Goal: Task Accomplishment & Management: Use online tool/utility

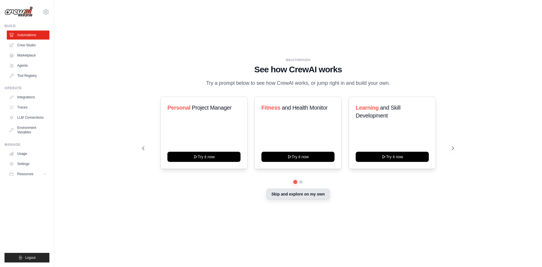
click at [309, 198] on button "Skip and explore on my own" at bounding box center [297, 193] width 63 height 11
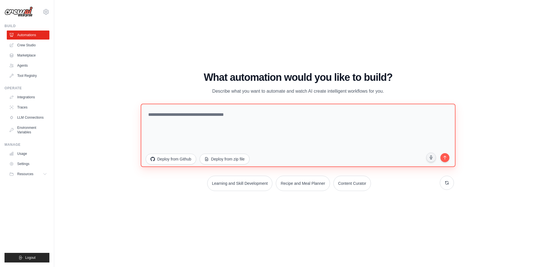
click at [194, 106] on textarea at bounding box center [298, 134] width 315 height 63
type textarea "**********"
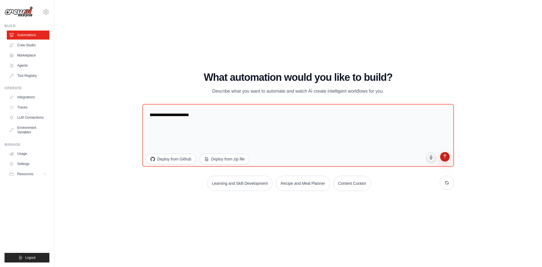
click at [442, 156] on button "submit" at bounding box center [444, 157] width 11 height 11
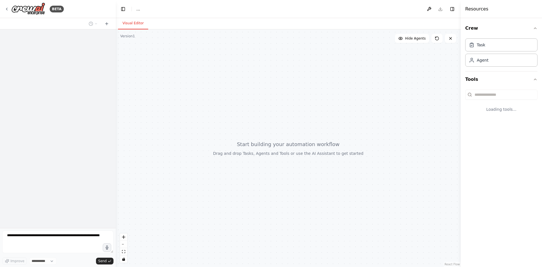
select select "****"
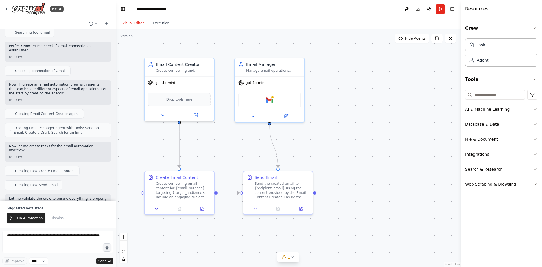
scroll to position [241, 0]
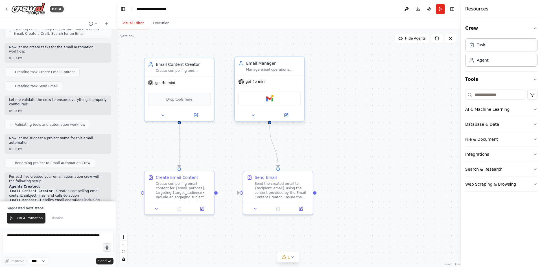
click at [257, 103] on div "Gmail" at bounding box center [269, 98] width 63 height 15
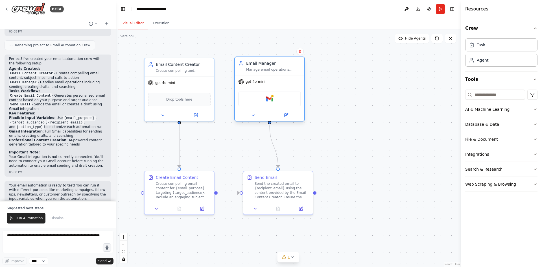
click at [277, 98] on div "Gmail" at bounding box center [269, 98] width 63 height 15
click at [286, 95] on div "Gmail" at bounding box center [269, 98] width 63 height 15
click at [268, 101] on img at bounding box center [269, 98] width 7 height 7
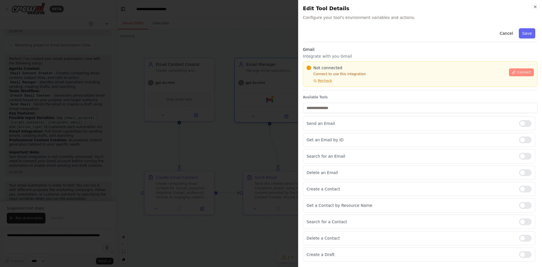
click at [525, 72] on span "Connect" at bounding box center [524, 72] width 14 height 5
click at [328, 85] on div "Not connected Connect to use this integration Recheck Connect" at bounding box center [420, 73] width 234 height 25
drag, startPoint x: 328, startPoint y: 80, endPoint x: 335, endPoint y: 81, distance: 7.6
click at [335, 81] on div "Not connected Connect to use this integration Recheck" at bounding box center [405, 74] width 199 height 18
drag, startPoint x: 373, startPoint y: 76, endPoint x: 367, endPoint y: 76, distance: 6.5
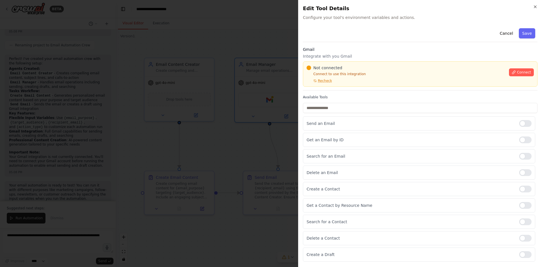
click at [371, 77] on div "Not connected Connect to use this integration Recheck" at bounding box center [405, 74] width 199 height 18
click at [366, 75] on p "Connect to use this integration" at bounding box center [405, 74] width 199 height 5
click at [385, 42] on div "Cancel Save Gmail Integrate with you Gmail Not connected Connect to use this in…" at bounding box center [420, 143] width 234 height 235
click at [369, 74] on p "Connect to use this integration" at bounding box center [405, 74] width 199 height 5
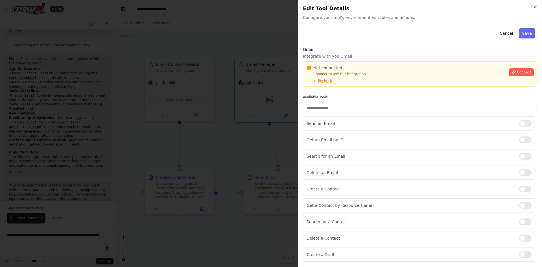
click at [371, 78] on div "Not connected Connect to use this integration Recheck" at bounding box center [405, 74] width 199 height 18
click at [336, 87] on div "Gmail Integrate with you Gmail Not connected Connect to use this integration Re…" at bounding box center [420, 69] width 234 height 44
drag, startPoint x: 367, startPoint y: 71, endPoint x: 381, endPoint y: 67, distance: 15.2
click at [367, 71] on div "Not connected Connect to use this integration Recheck" at bounding box center [405, 74] width 199 height 18
click at [390, 54] on p "Integrate with you Gmail" at bounding box center [420, 56] width 234 height 6
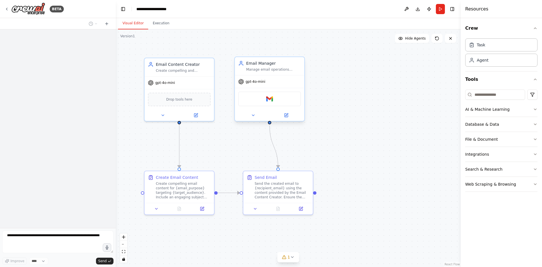
click at [288, 102] on div "Gmail" at bounding box center [269, 98] width 63 height 15
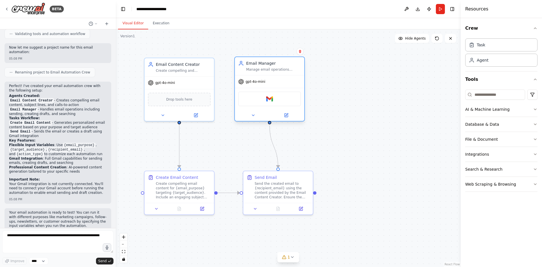
click at [287, 100] on div "Gmail" at bounding box center [269, 98] width 63 height 15
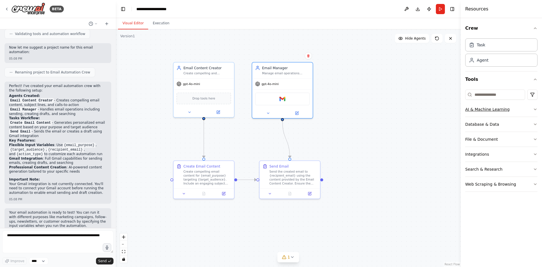
click at [534, 111] on button "AI & Machine Learning" at bounding box center [501, 109] width 72 height 15
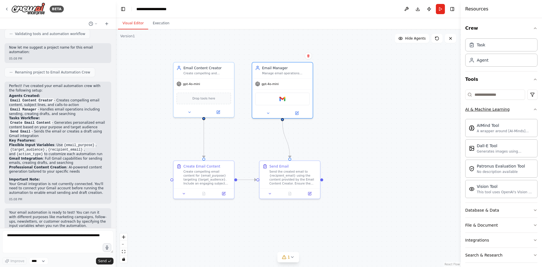
drag, startPoint x: 529, startPoint y: 109, endPoint x: 531, endPoint y: 113, distance: 4.2
click at [531, 113] on button "AI & Machine Learning" at bounding box center [501, 109] width 72 height 15
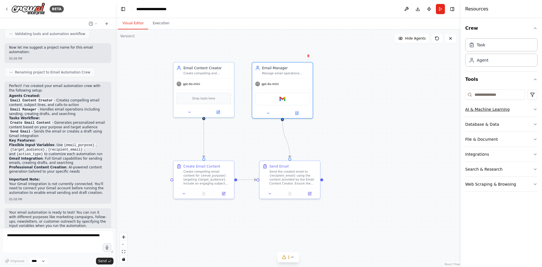
click at [535, 110] on icon "button" at bounding box center [535, 109] width 5 height 5
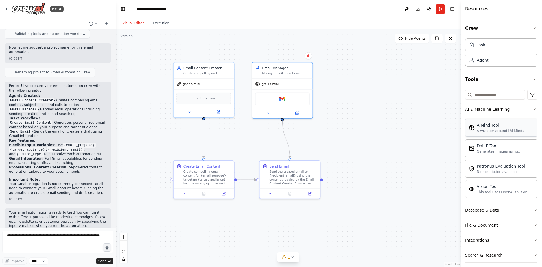
click at [521, 130] on div "A wrapper around [AI-Minds]([URL][DOMAIN_NAME]). Useful for when you need answe…" at bounding box center [505, 130] width 57 height 5
click at [293, 257] on icon at bounding box center [292, 257] width 5 height 5
click at [343, 231] on icon at bounding box center [345, 231] width 5 height 5
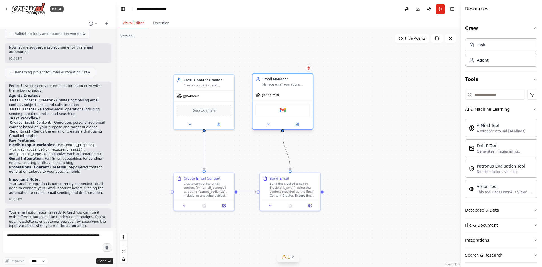
drag, startPoint x: 291, startPoint y: 161, endPoint x: 306, endPoint y: 107, distance: 55.4
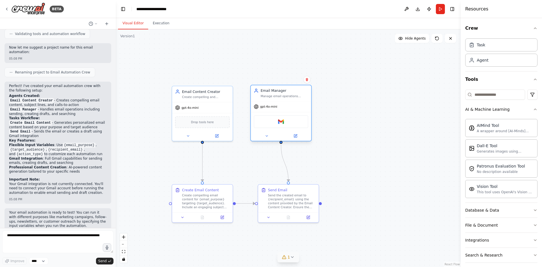
click at [279, 128] on div "Gmail" at bounding box center [281, 121] width 54 height 13
click at [282, 125] on div "Gmail" at bounding box center [281, 121] width 54 height 13
click at [286, 117] on div "Gmail" at bounding box center [281, 121] width 54 height 13
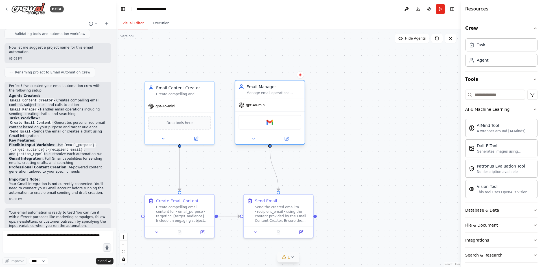
click at [287, 123] on div "Gmail" at bounding box center [269, 122] width 63 height 15
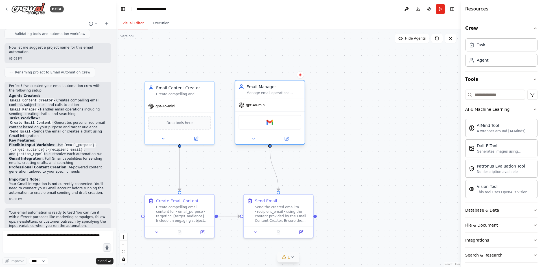
click at [287, 123] on div "Gmail" at bounding box center [269, 122] width 63 height 15
click at [277, 123] on div "Gmail" at bounding box center [269, 122] width 63 height 15
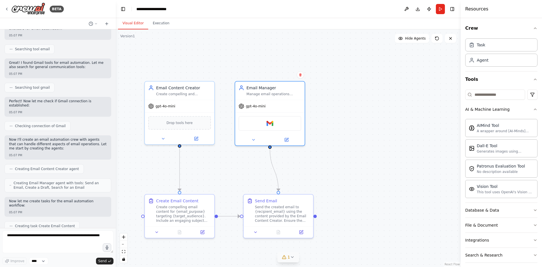
scroll to position [0, 0]
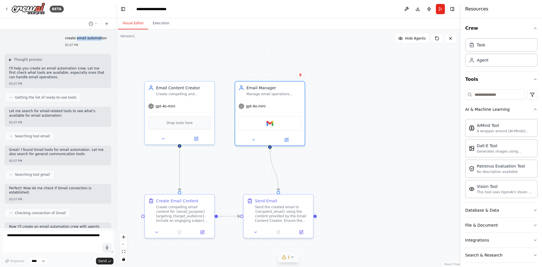
drag, startPoint x: 76, startPoint y: 38, endPoint x: 98, endPoint y: 32, distance: 22.9
click at [98, 32] on div "create email automation 05:07 PM ▶ Thought process I'll help you create an emai…" at bounding box center [58, 128] width 116 height 198
click at [195, 60] on div ".deletable-edge-delete-btn { width: 20px; height: 20px; border: 0px solid #ffff…" at bounding box center [288, 147] width 345 height 237
click at [269, 120] on img at bounding box center [269, 122] width 7 height 7
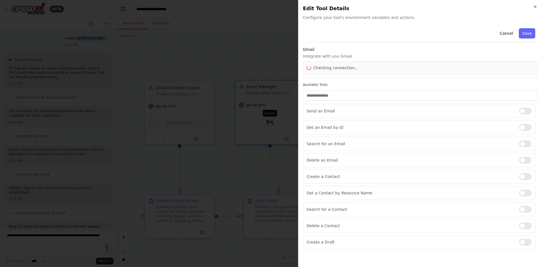
click at [268, 120] on div at bounding box center [271, 133] width 542 height 267
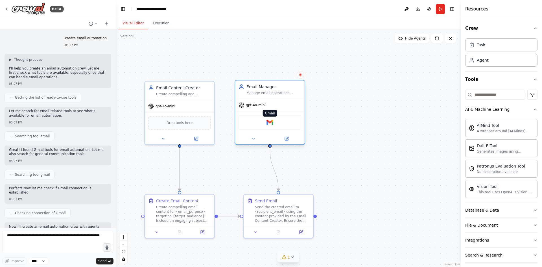
click at [268, 120] on img at bounding box center [269, 122] width 7 height 7
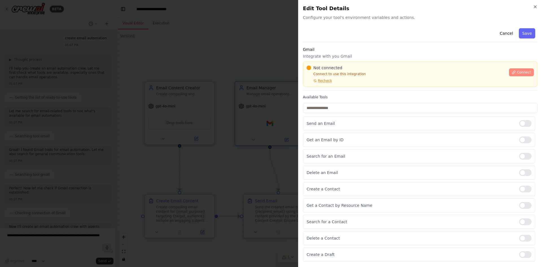
click at [527, 71] on span "Connect" at bounding box center [524, 72] width 14 height 5
click at [327, 86] on div "Not connected Connect to use this integration Recheck Connect" at bounding box center [420, 73] width 234 height 25
click at [325, 87] on div "Gmail Integrate with you Gmail Not connected Connect to use this integration Re…" at bounding box center [420, 69] width 234 height 44
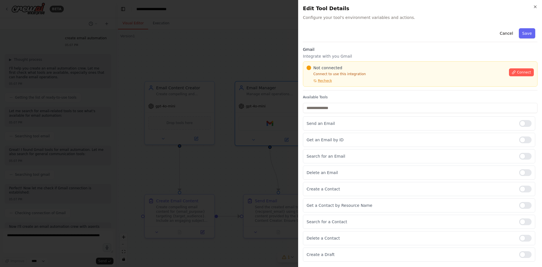
click at [332, 91] on div "Cancel Save Gmail Integrate with you Gmail Not connected Connect to use this in…" at bounding box center [420, 143] width 234 height 235
click at [371, 76] on div "Not connected Connect to use this integration Recheck" at bounding box center [405, 74] width 199 height 18
click at [371, 76] on p "Connect to use this integration" at bounding box center [405, 74] width 199 height 5
click at [372, 73] on p "Connect to use this integration" at bounding box center [405, 74] width 199 height 5
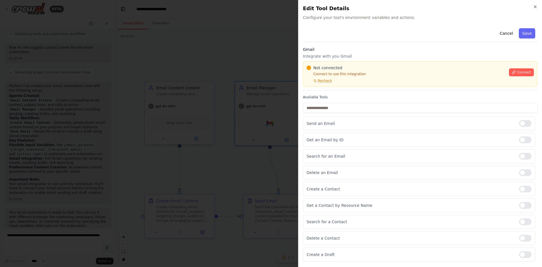
click at [371, 75] on p "Connect to use this integration" at bounding box center [405, 74] width 199 height 5
click at [369, 76] on div "Not connected Connect to use this integration Recheck" at bounding box center [405, 74] width 199 height 18
click at [383, 106] on input "text" at bounding box center [420, 108] width 234 height 10
click at [369, 74] on p "Connect to use this integration" at bounding box center [405, 74] width 199 height 5
click at [372, 54] on p "Integrate with you Gmail" at bounding box center [420, 56] width 234 height 6
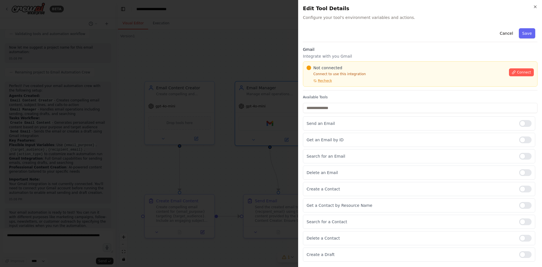
click at [371, 78] on div "Not connected Connect to use this integration Recheck" at bounding box center [405, 74] width 199 height 18
click at [371, 74] on p "Connect to use this integration" at bounding box center [405, 74] width 199 height 5
click at [369, 76] on div "Not connected Connect to use this integration Recheck" at bounding box center [405, 74] width 199 height 18
click at [372, 75] on p "Connect to use this integration" at bounding box center [405, 74] width 199 height 5
click at [371, 76] on div "Not connected Connect to use this integration Recheck" at bounding box center [405, 74] width 199 height 18
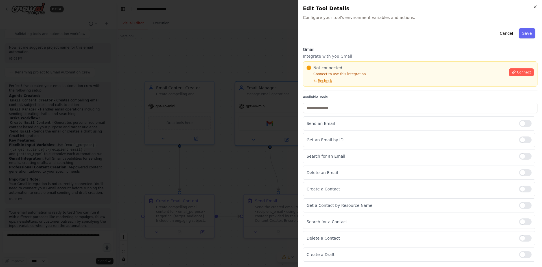
click at [401, 45] on div "Cancel Save Gmail Integrate with you Gmail Not connected Connect to use this in…" at bounding box center [420, 143] width 234 height 235
click at [371, 74] on p "Connect to use this integration" at bounding box center [405, 74] width 199 height 5
click at [401, 37] on div "Cancel Save" at bounding box center [420, 34] width 234 height 16
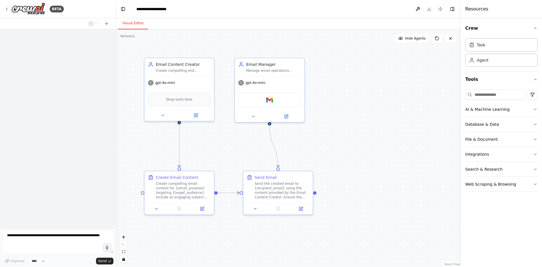
click at [372, 75] on div ".deletable-edge-delete-btn { width: 20px; height: 20px; border: 0px solid #ffff…" at bounding box center [288, 147] width 345 height 237
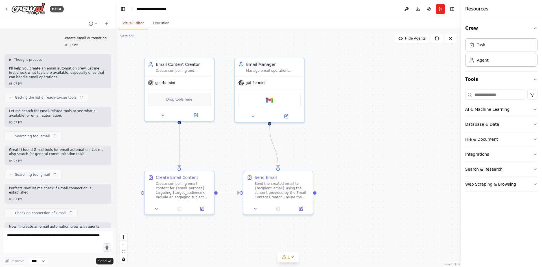
scroll to position [331, 0]
